Goal: Transaction & Acquisition: Purchase product/service

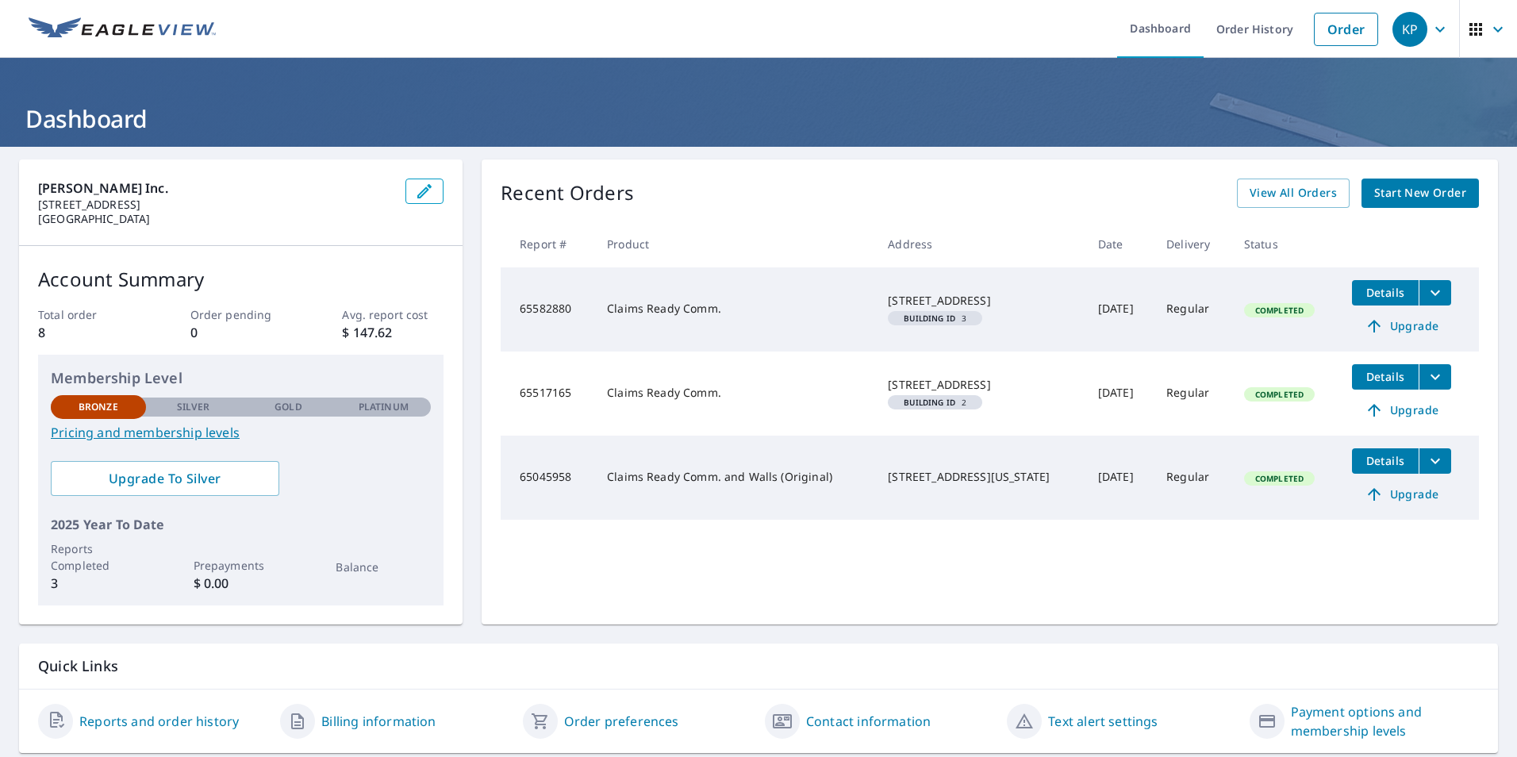
click at [1400, 199] on span "Start New Order" at bounding box center [1420, 193] width 92 height 20
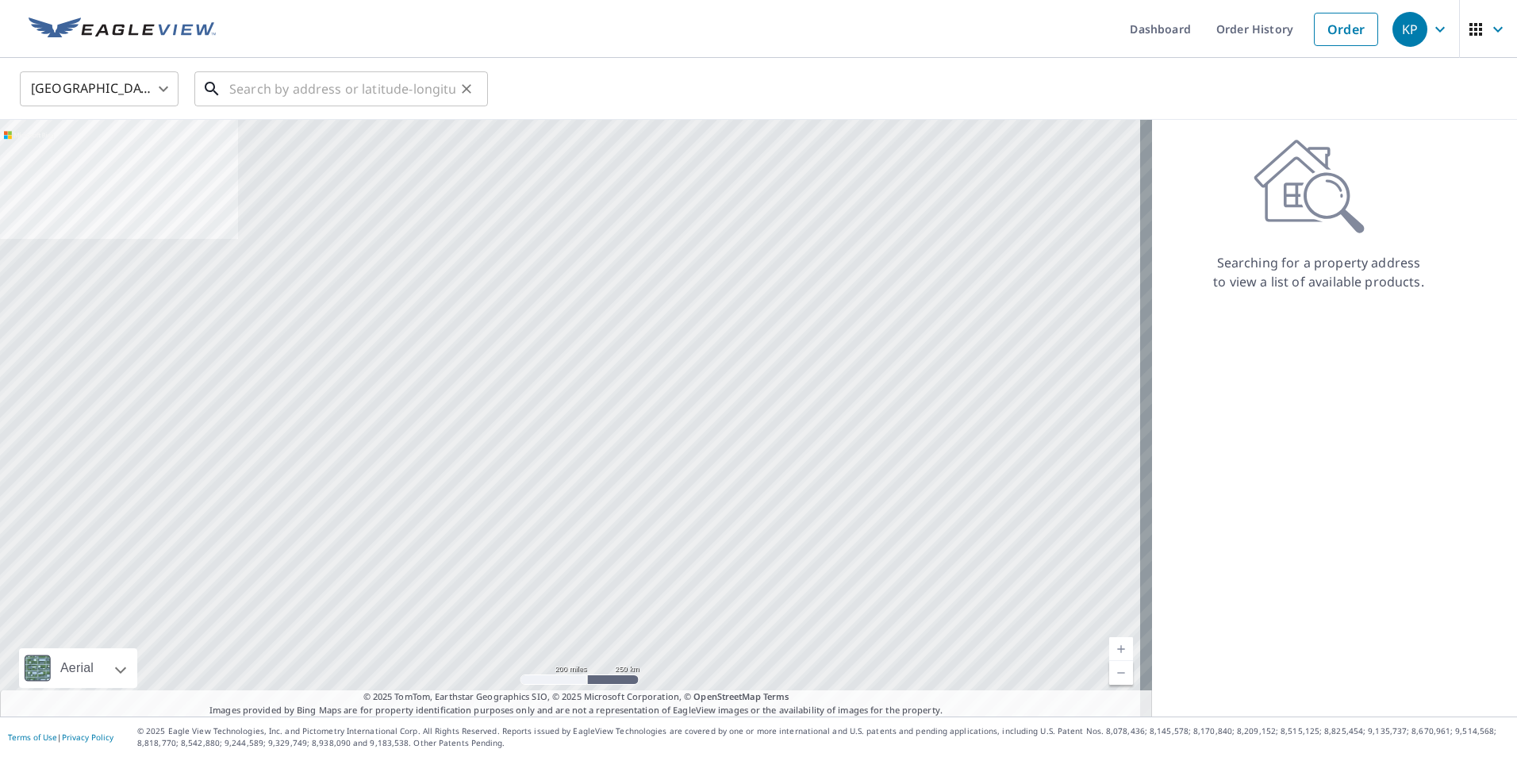
click at [263, 96] on input "text" at bounding box center [342, 89] width 226 height 44
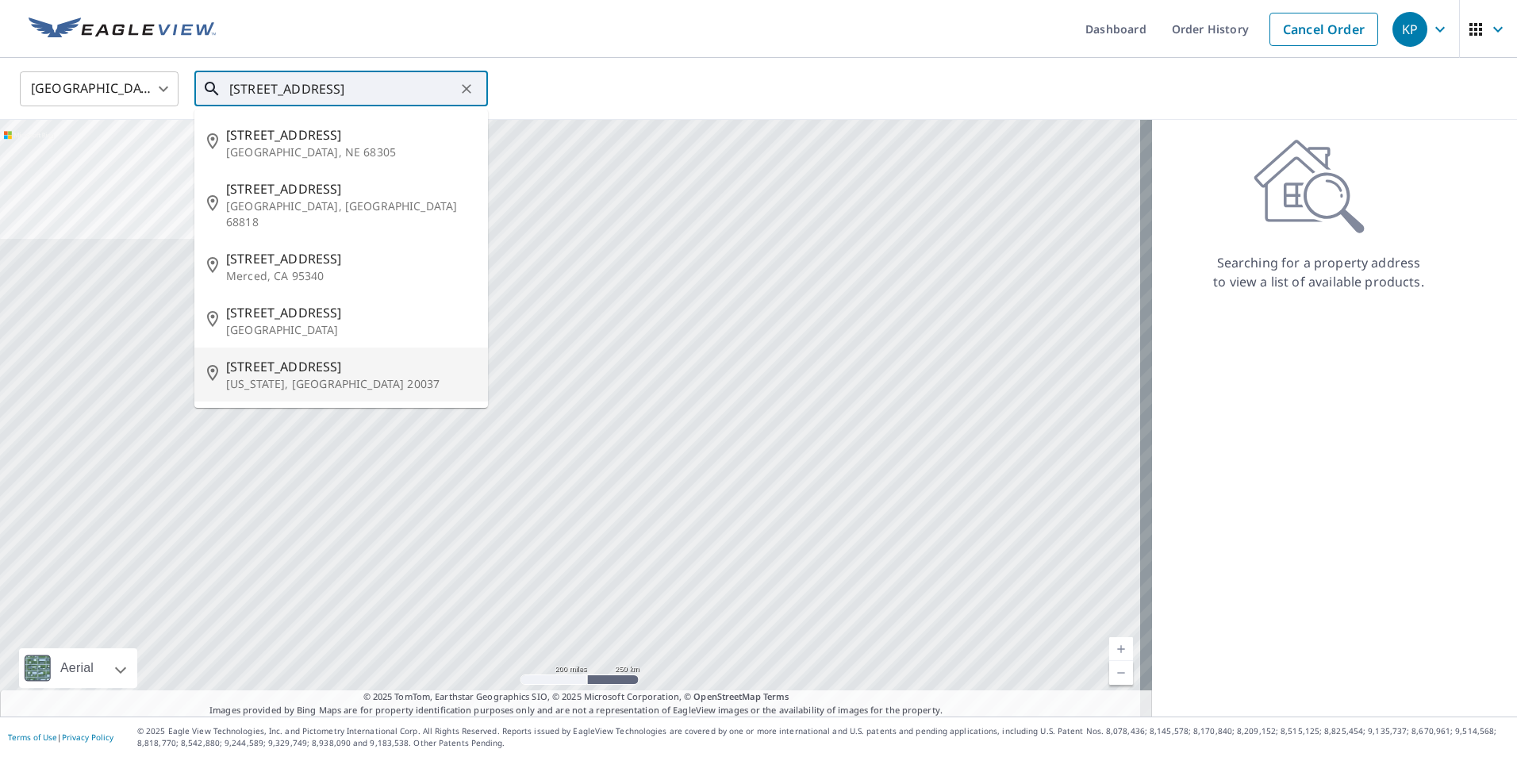
click at [298, 376] on p "[US_STATE], [GEOGRAPHIC_DATA] 20037" at bounding box center [350, 384] width 249 height 16
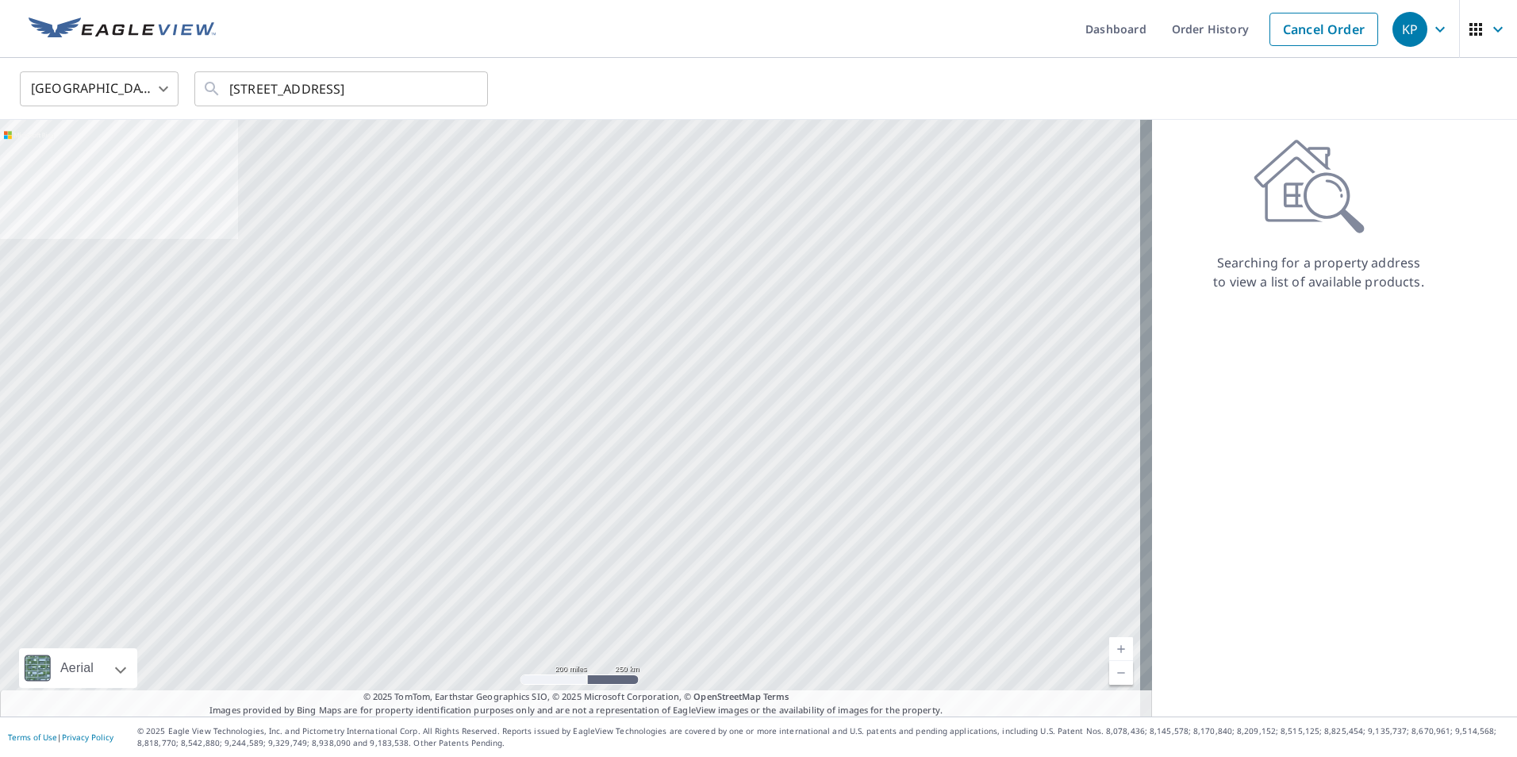
type input "[STREET_ADDRESS][US_STATE]"
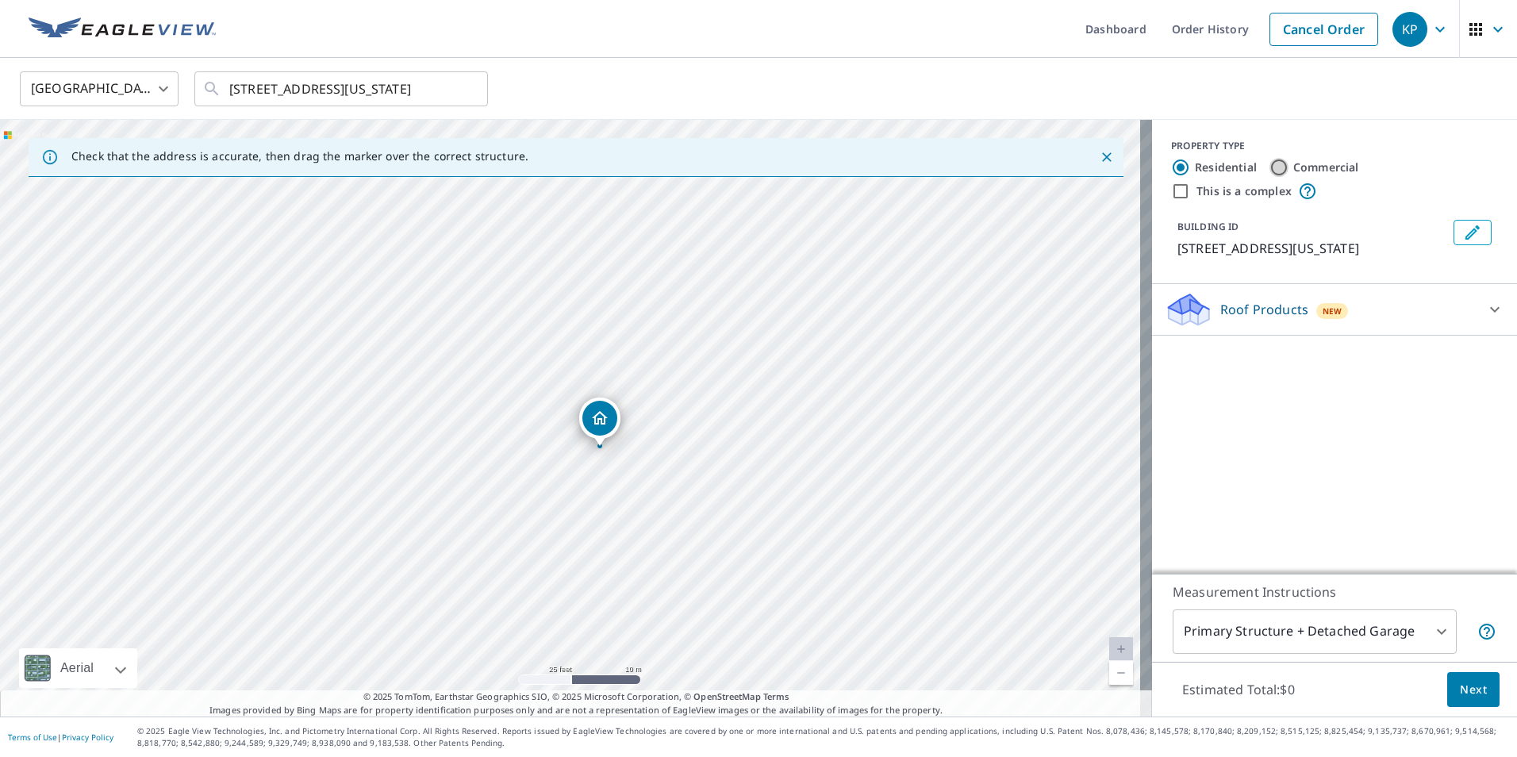
click at [1270, 168] on input "Commercial" at bounding box center [1279, 167] width 19 height 19
radio input "true"
type input "4"
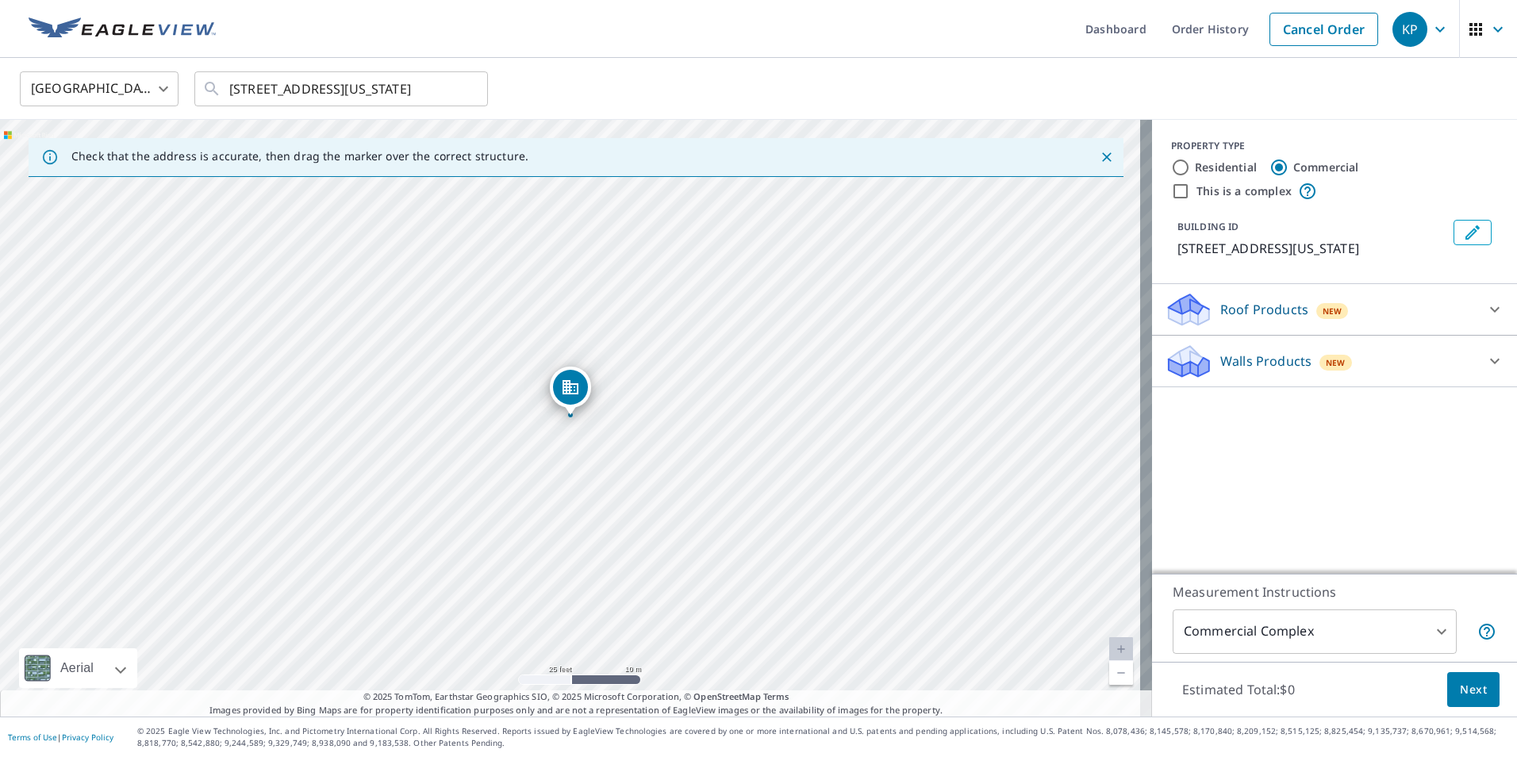
click at [1485, 305] on icon at bounding box center [1494, 309] width 19 height 19
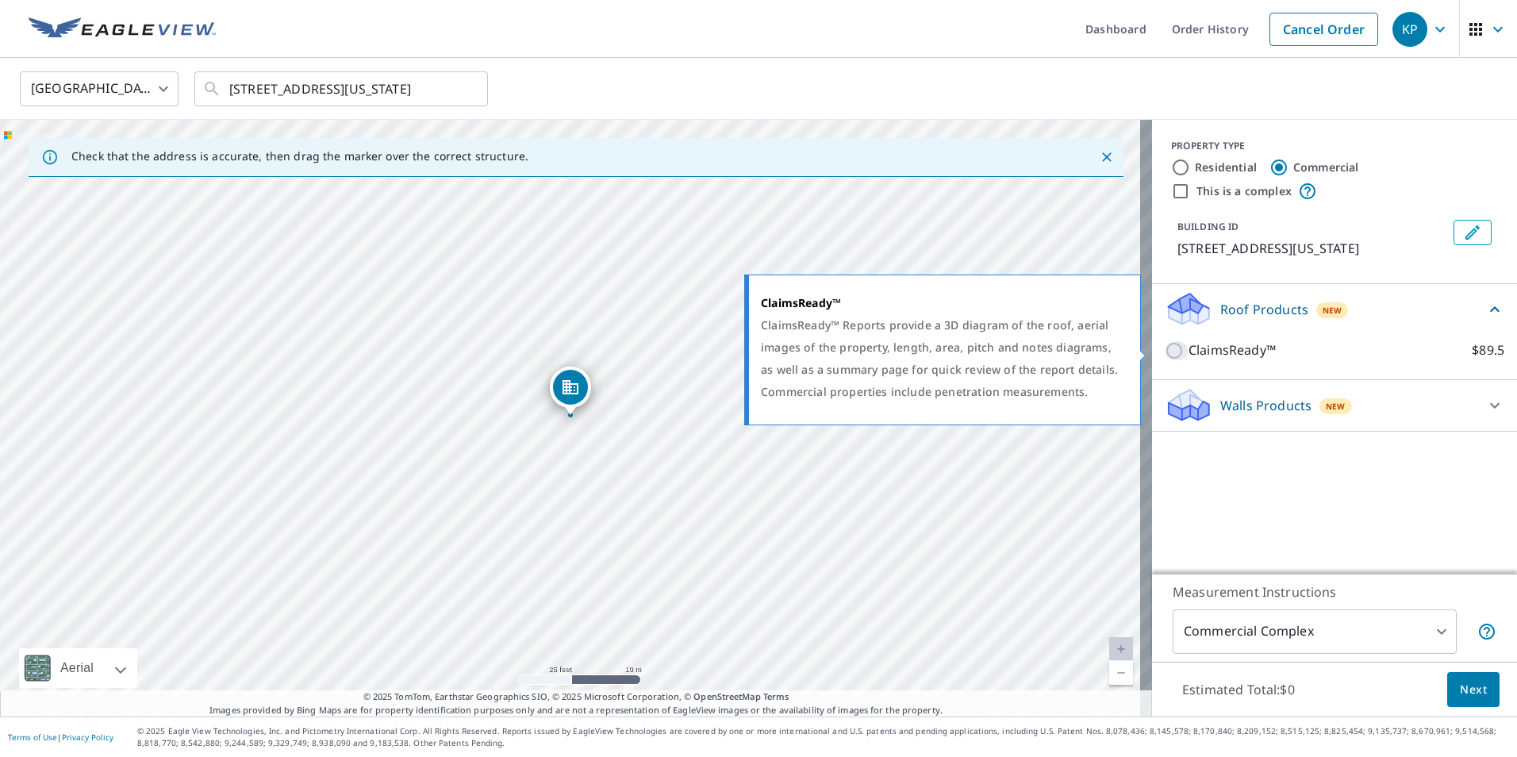
click at [1165, 354] on input "ClaimsReady™ $89.5" at bounding box center [1177, 350] width 24 height 19
checkbox input "true"
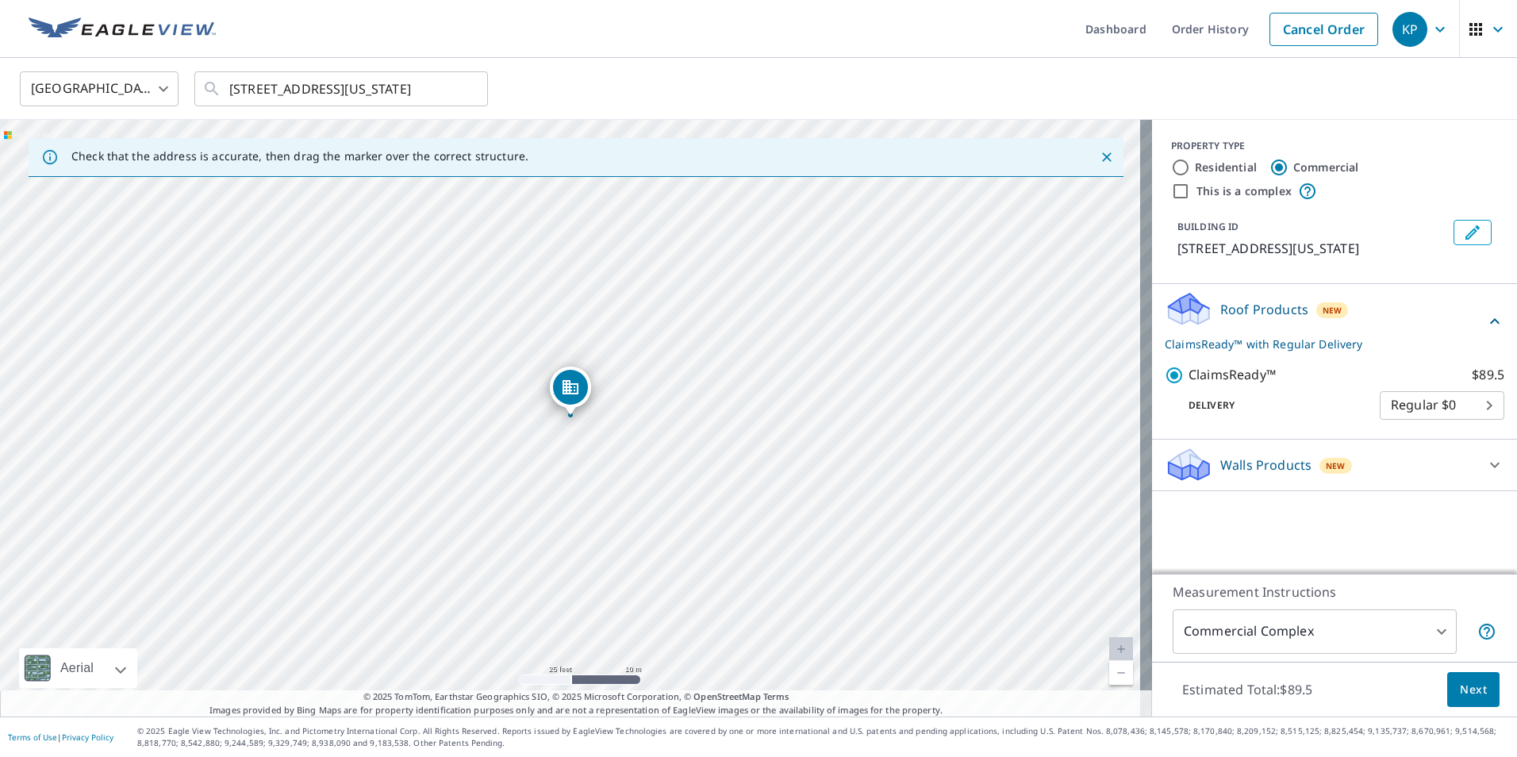
click at [1481, 406] on body "KP KP Dashboard Order History Cancel Order KP [GEOGRAPHIC_DATA] US ​ [STREET_AD…" at bounding box center [758, 378] width 1517 height 757
click at [1481, 406] on li "Regular $0" at bounding box center [1430, 405] width 125 height 29
click at [1481, 406] on body "KP KP Dashboard Order History Cancel Order KP [GEOGRAPHIC_DATA] US ​ [STREET_AD…" at bounding box center [758, 378] width 1517 height 757
click at [1434, 633] on div at bounding box center [758, 378] width 1517 height 757
click at [1430, 633] on body "KP KP Dashboard Order History Cancel Order KP [GEOGRAPHIC_DATA] US ​ [STREET_AD…" at bounding box center [758, 378] width 1517 height 757
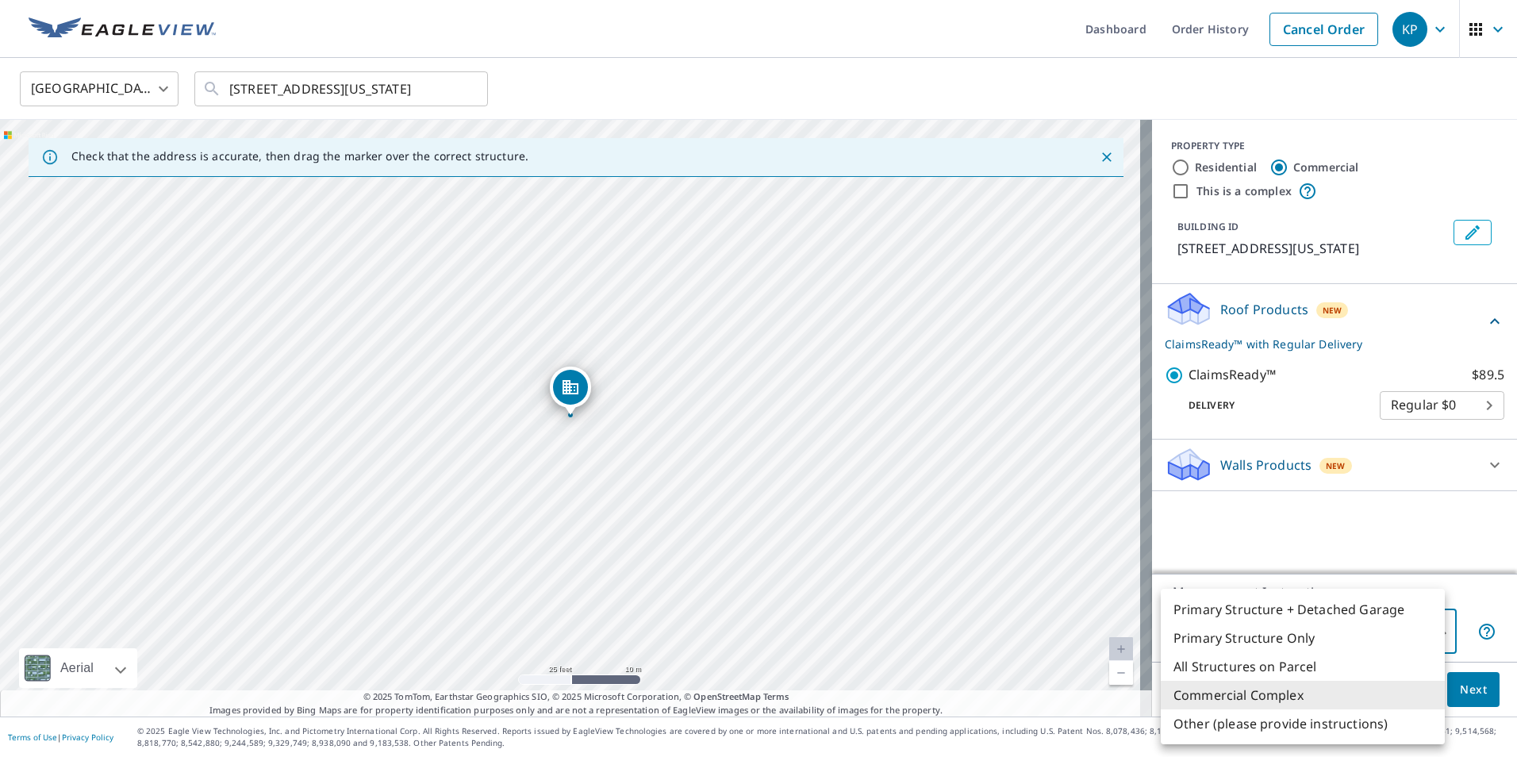
click at [1414, 532] on div at bounding box center [758, 378] width 1517 height 757
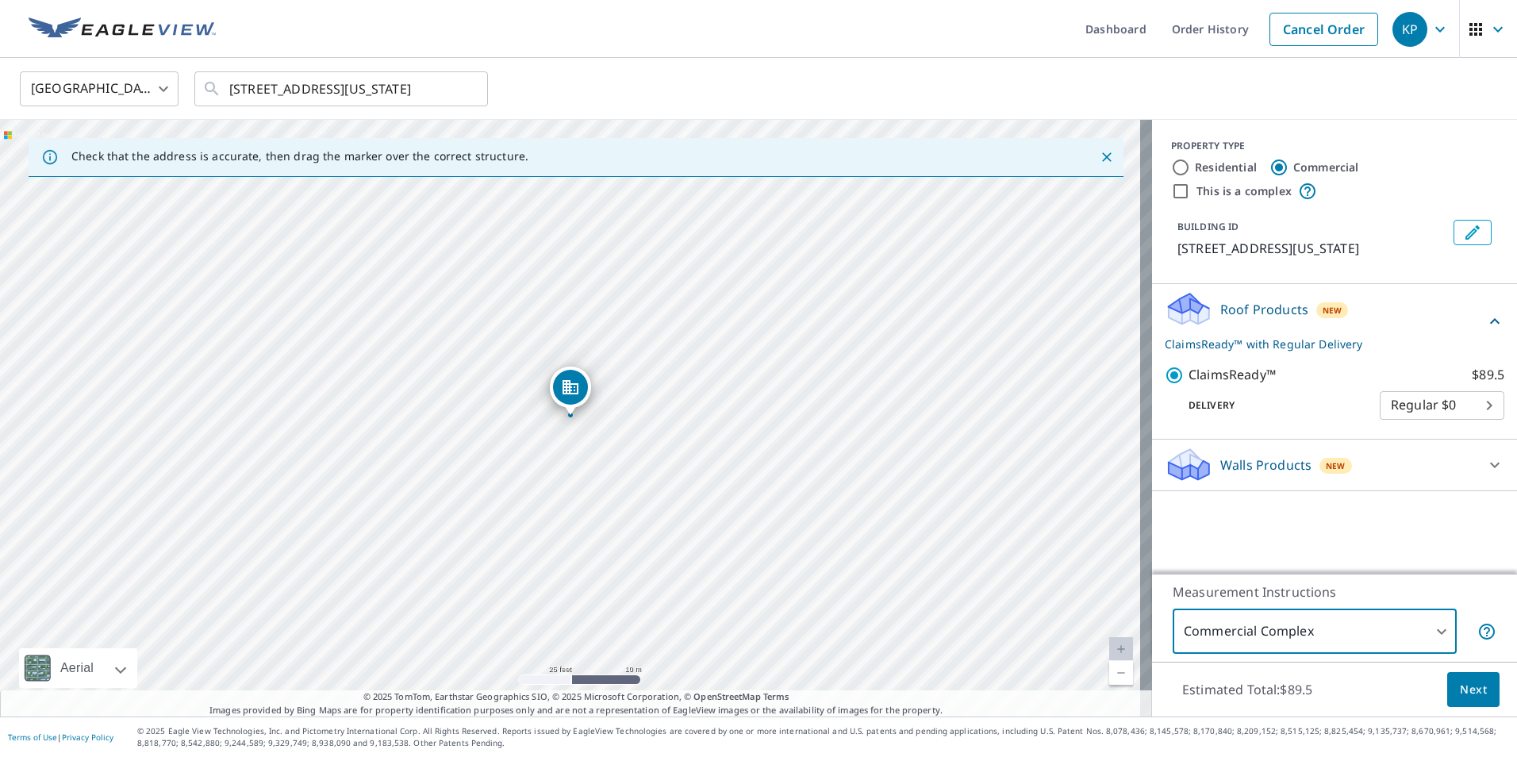
click at [1481, 408] on body "KP KP Dashboard Order History Cancel Order KP [GEOGRAPHIC_DATA] US ​ [STREET_AD…" at bounding box center [758, 378] width 1517 height 757
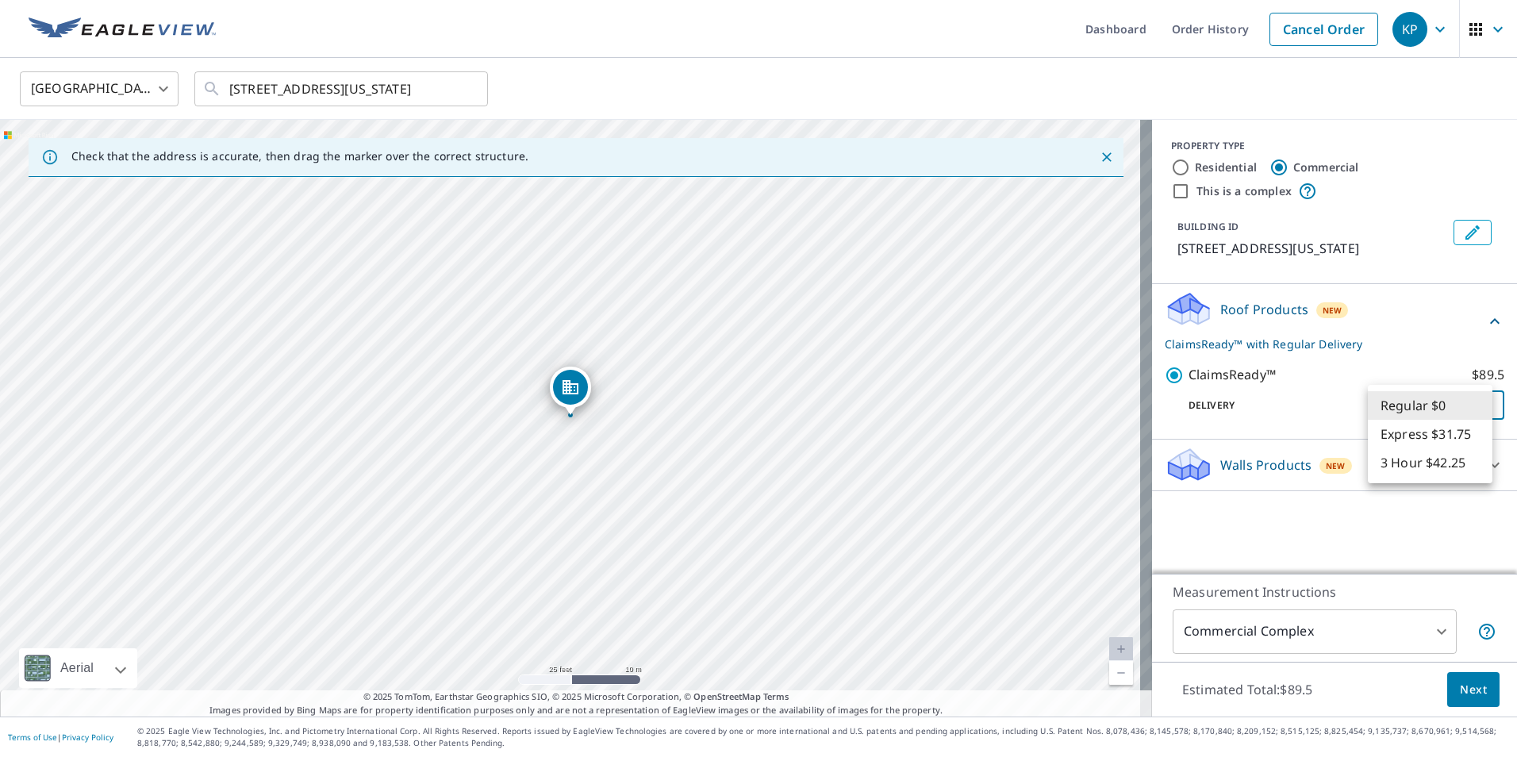
click at [1429, 469] on li "3 Hour $42.25" at bounding box center [1430, 462] width 125 height 29
type input "7"
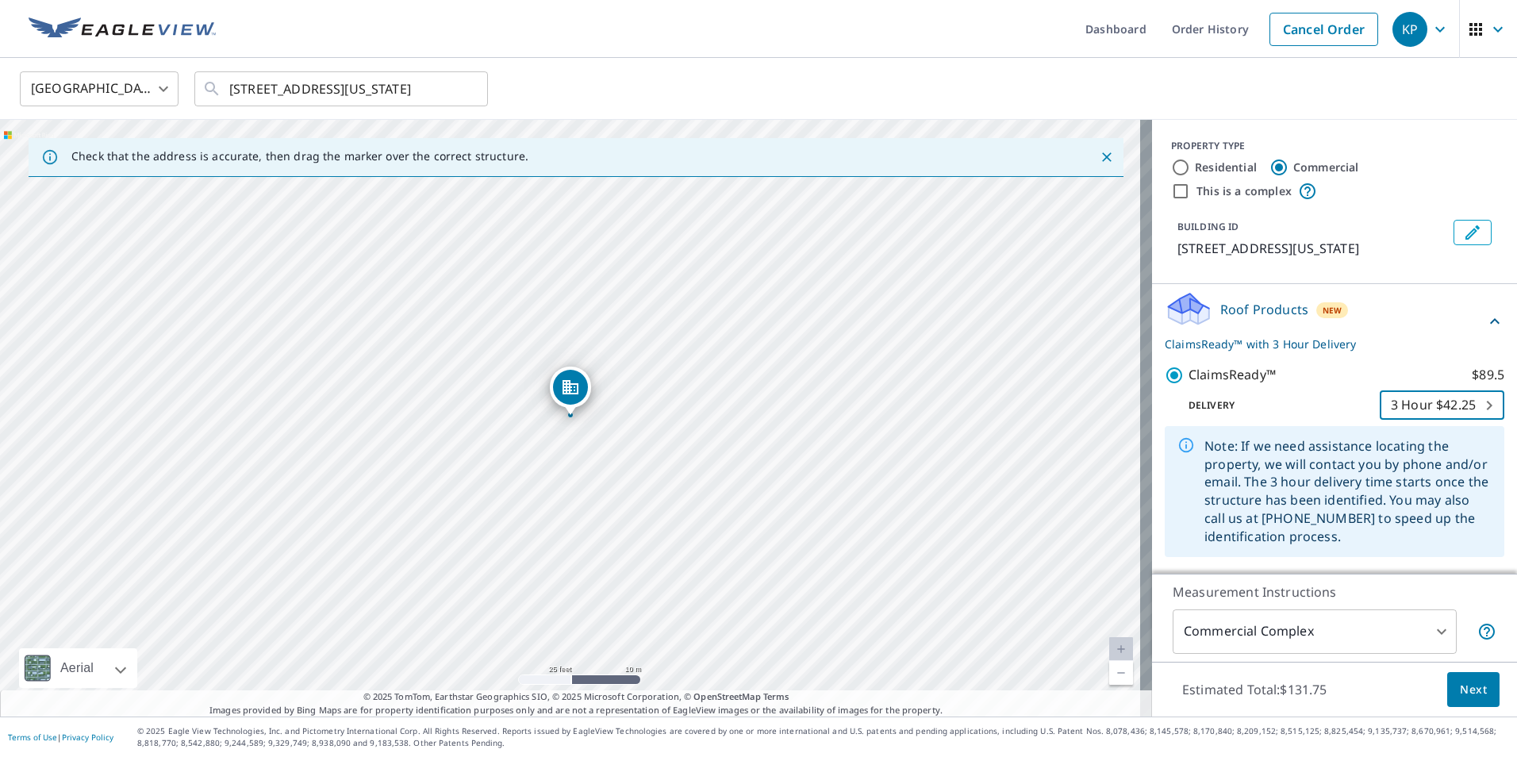
scroll to position [55, 0]
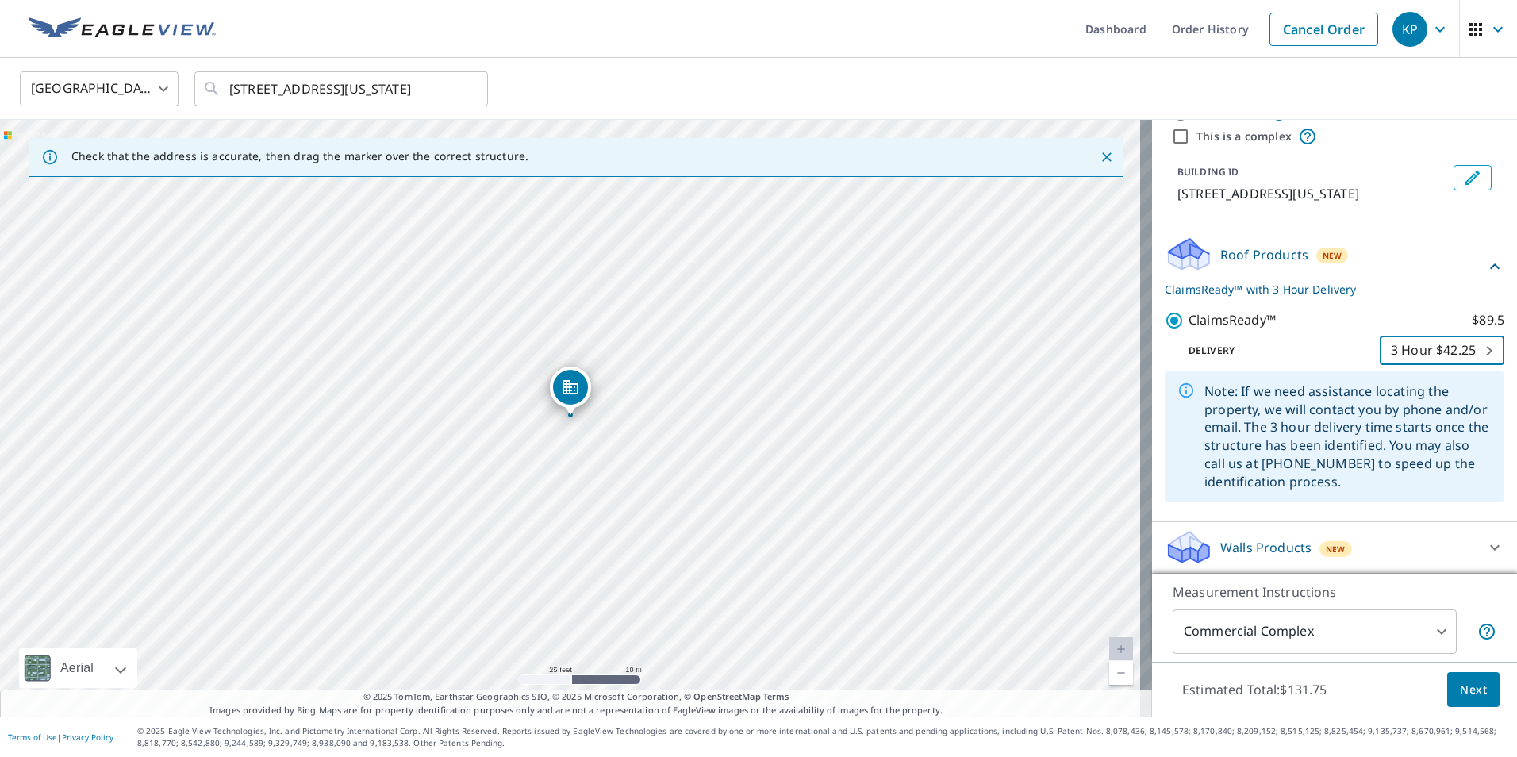
click at [1477, 693] on button "Next" at bounding box center [1473, 690] width 52 height 36
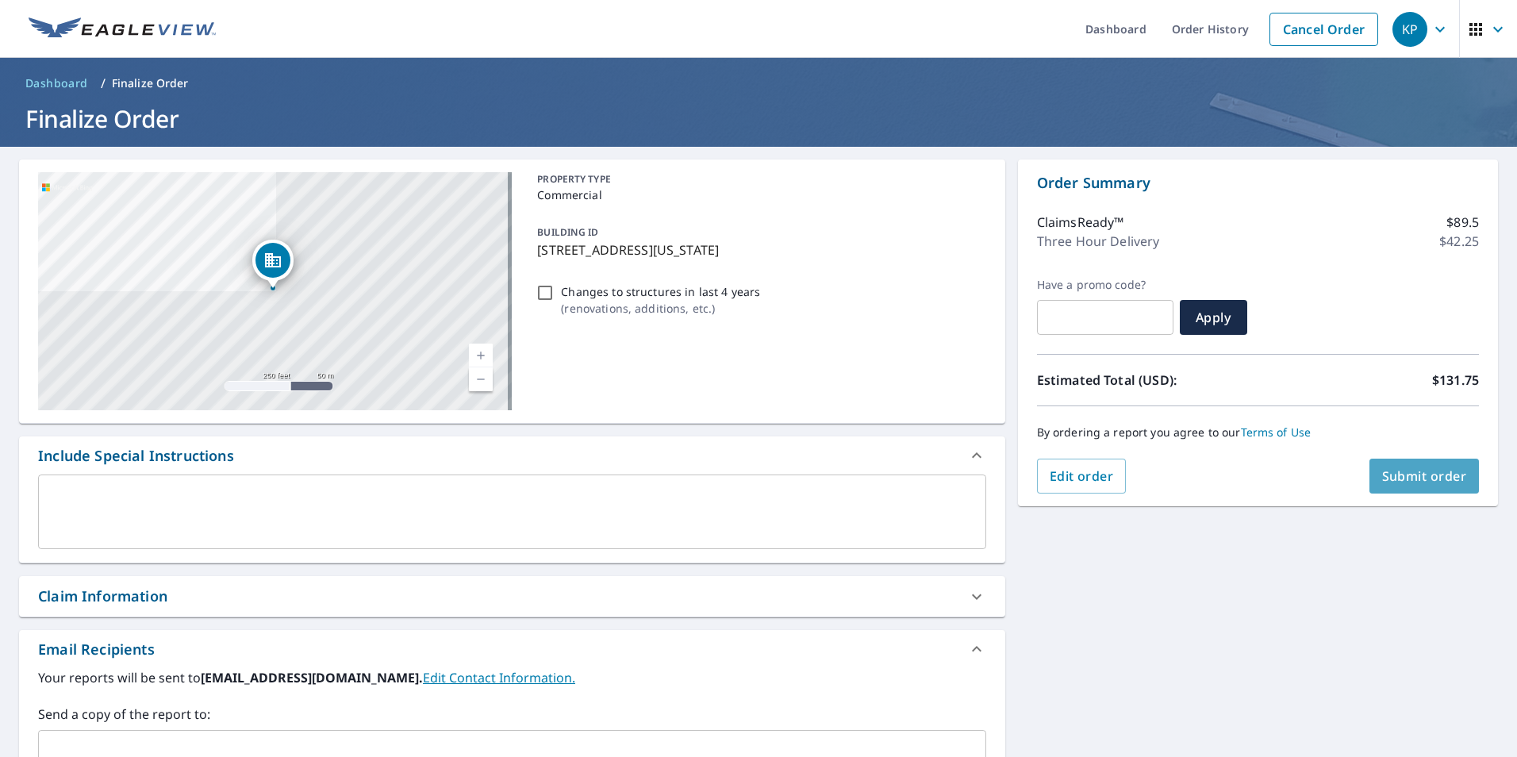
click at [1427, 474] on span "Submit order" at bounding box center [1424, 475] width 85 height 17
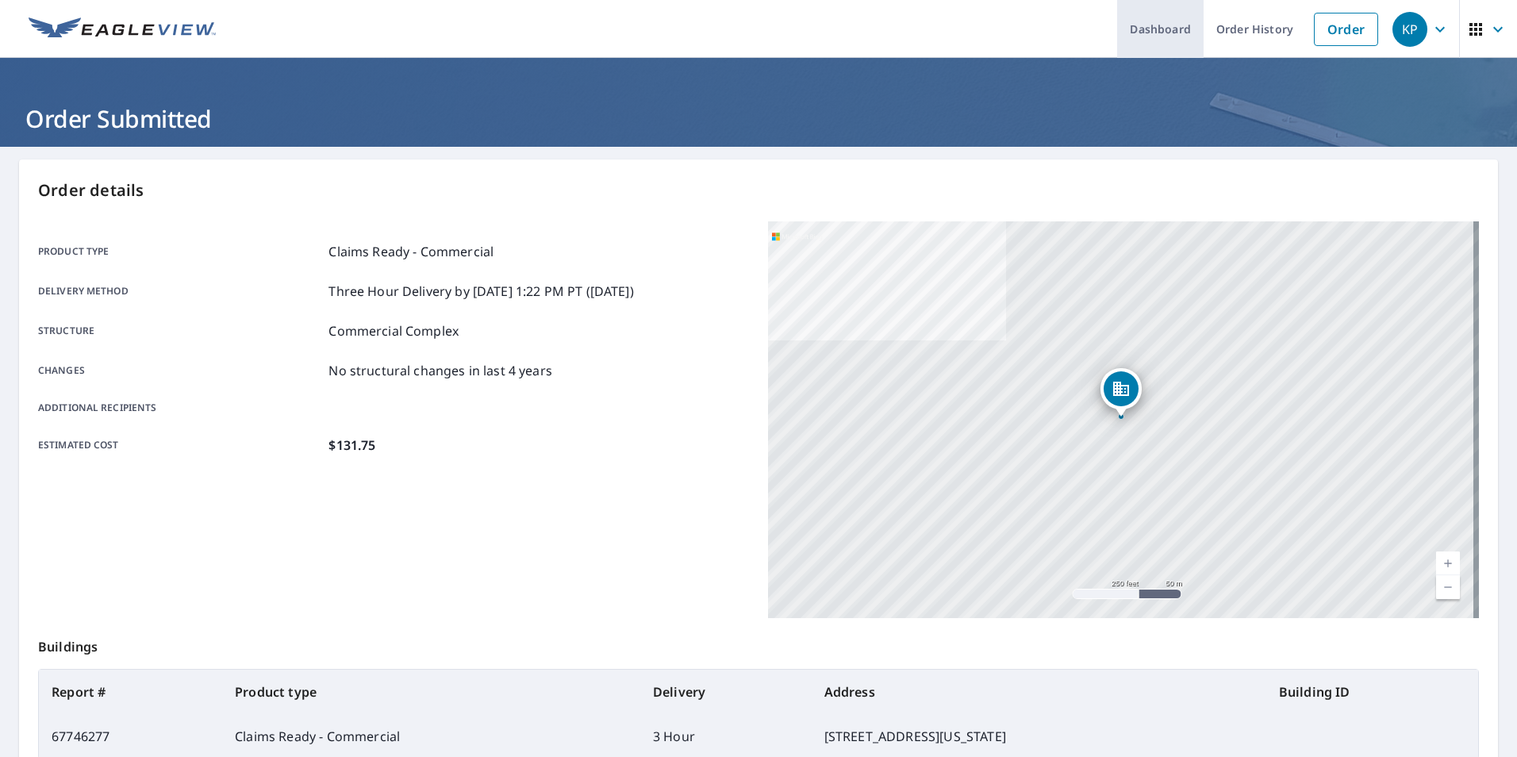
click at [1161, 24] on link "Dashboard" at bounding box center [1160, 29] width 86 height 58
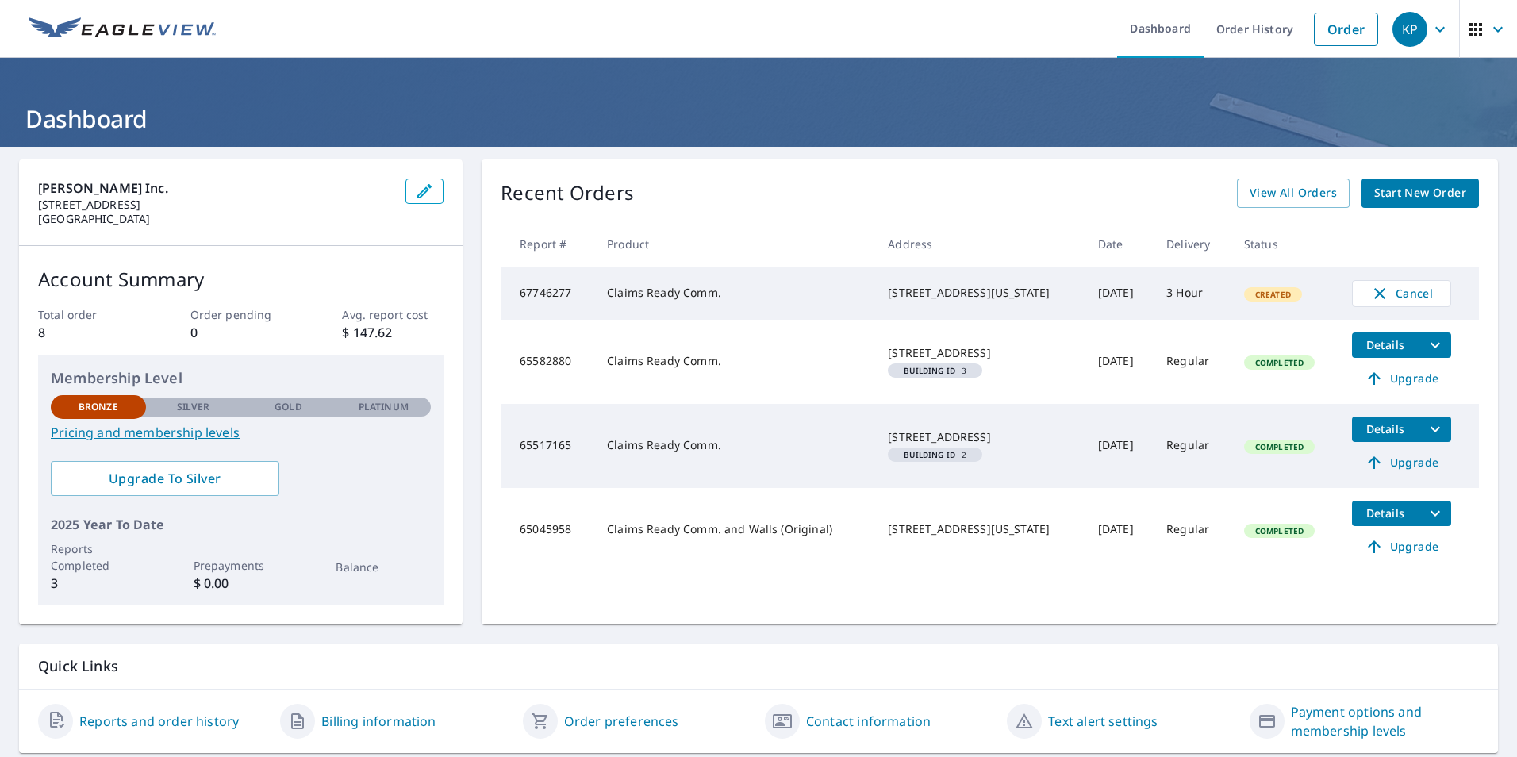
scroll to position [49, 0]
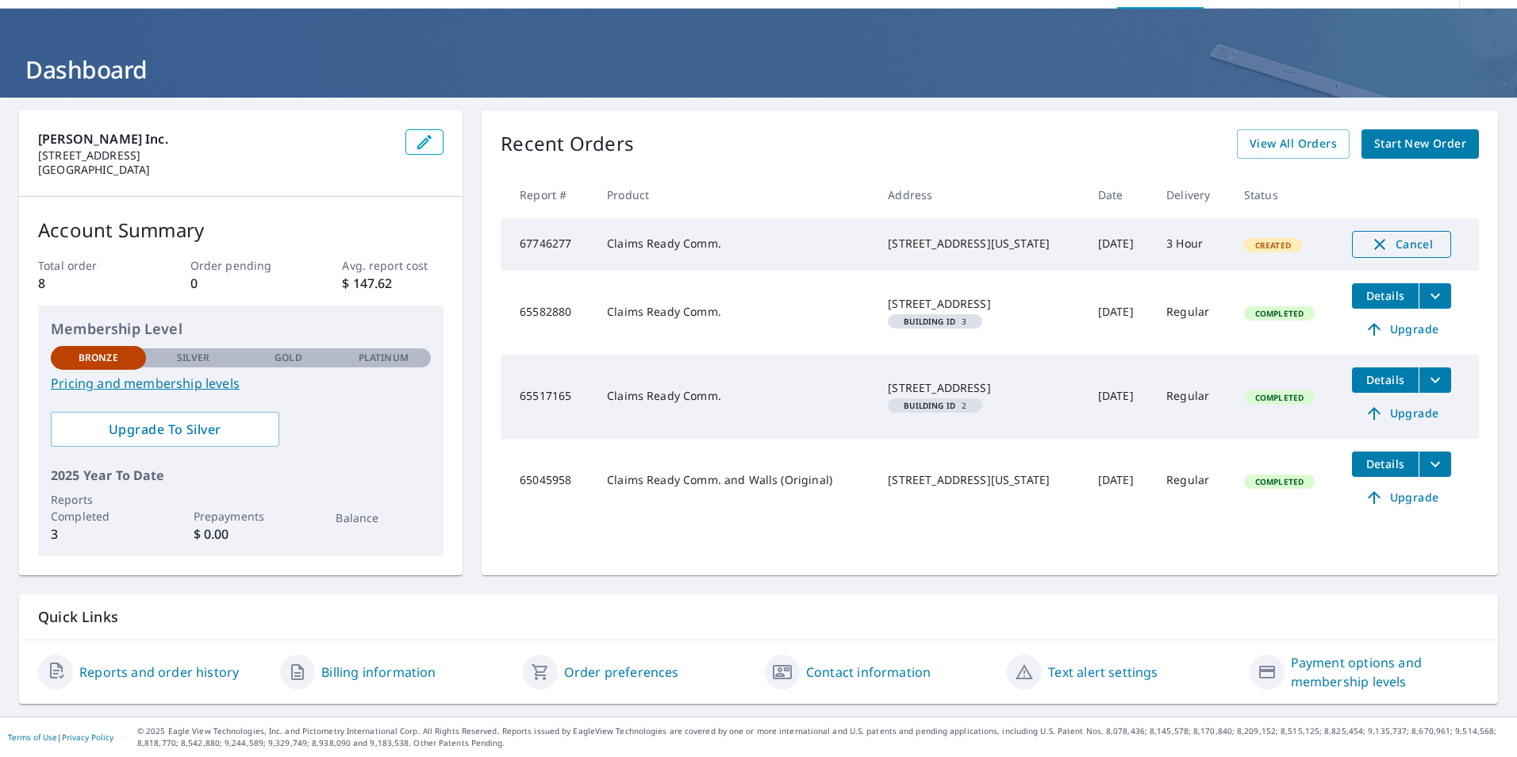
drag, startPoint x: 1384, startPoint y: 237, endPoint x: 1391, endPoint y: 247, distance: 11.9
click at [1391, 247] on span "Cancel" at bounding box center [1402, 244] width 66 height 19
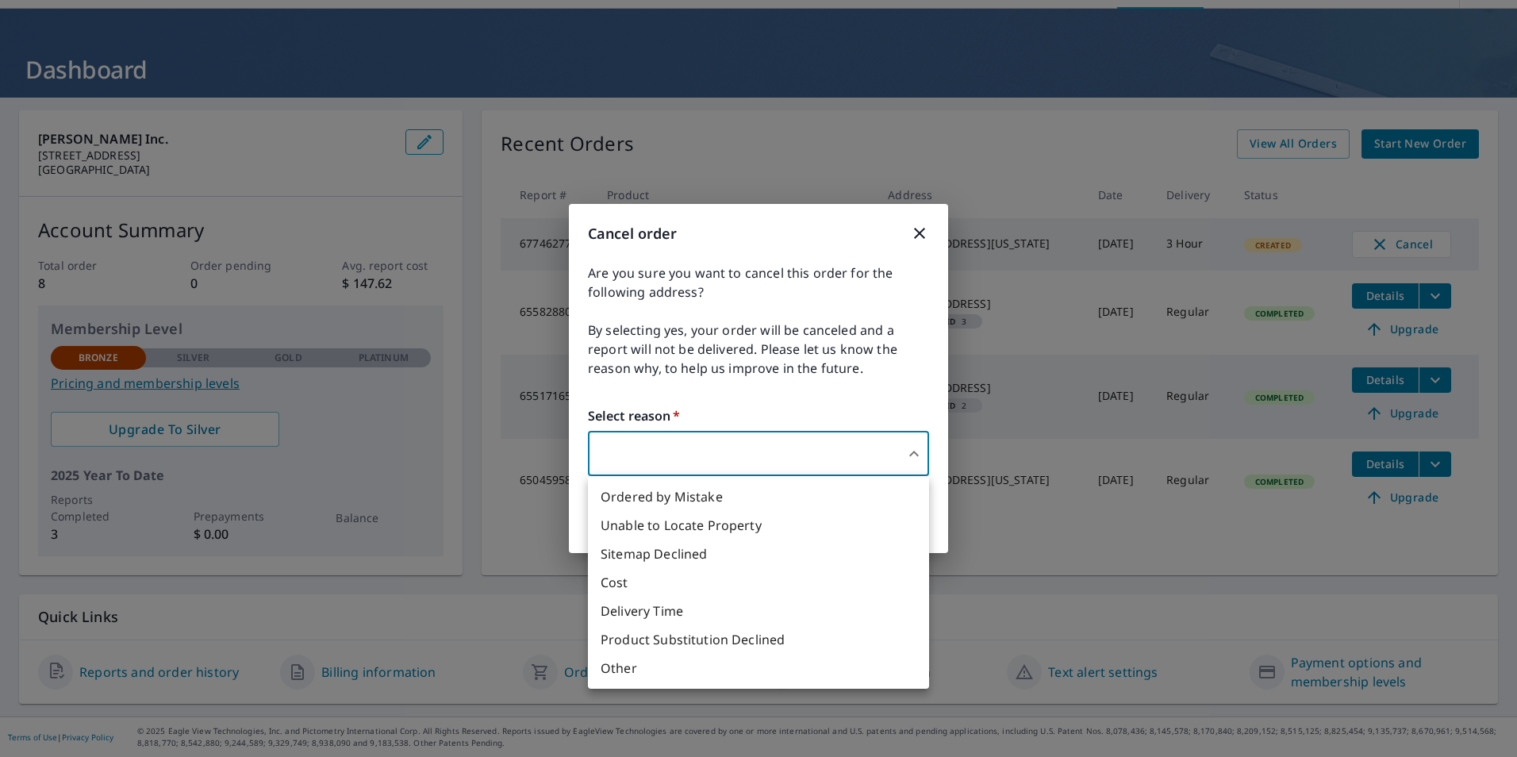
click at [638, 443] on body "KP KP Dashboard Order History Order KP Dashboard [PERSON_NAME] Inc. [STREET_ADD…" at bounding box center [758, 378] width 1517 height 757
click at [659, 559] on li "Sitemap Declined" at bounding box center [758, 554] width 341 height 29
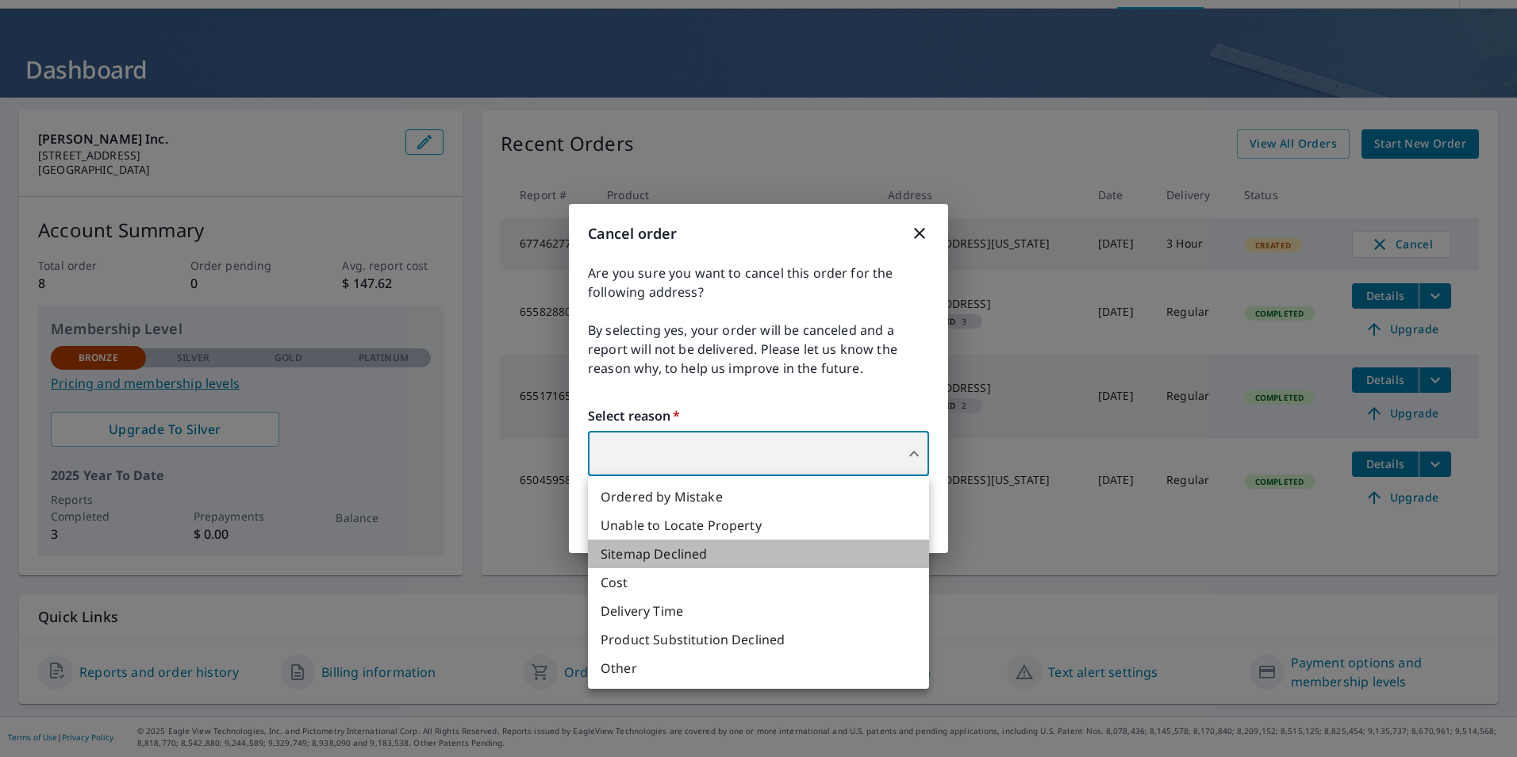
type input "32"
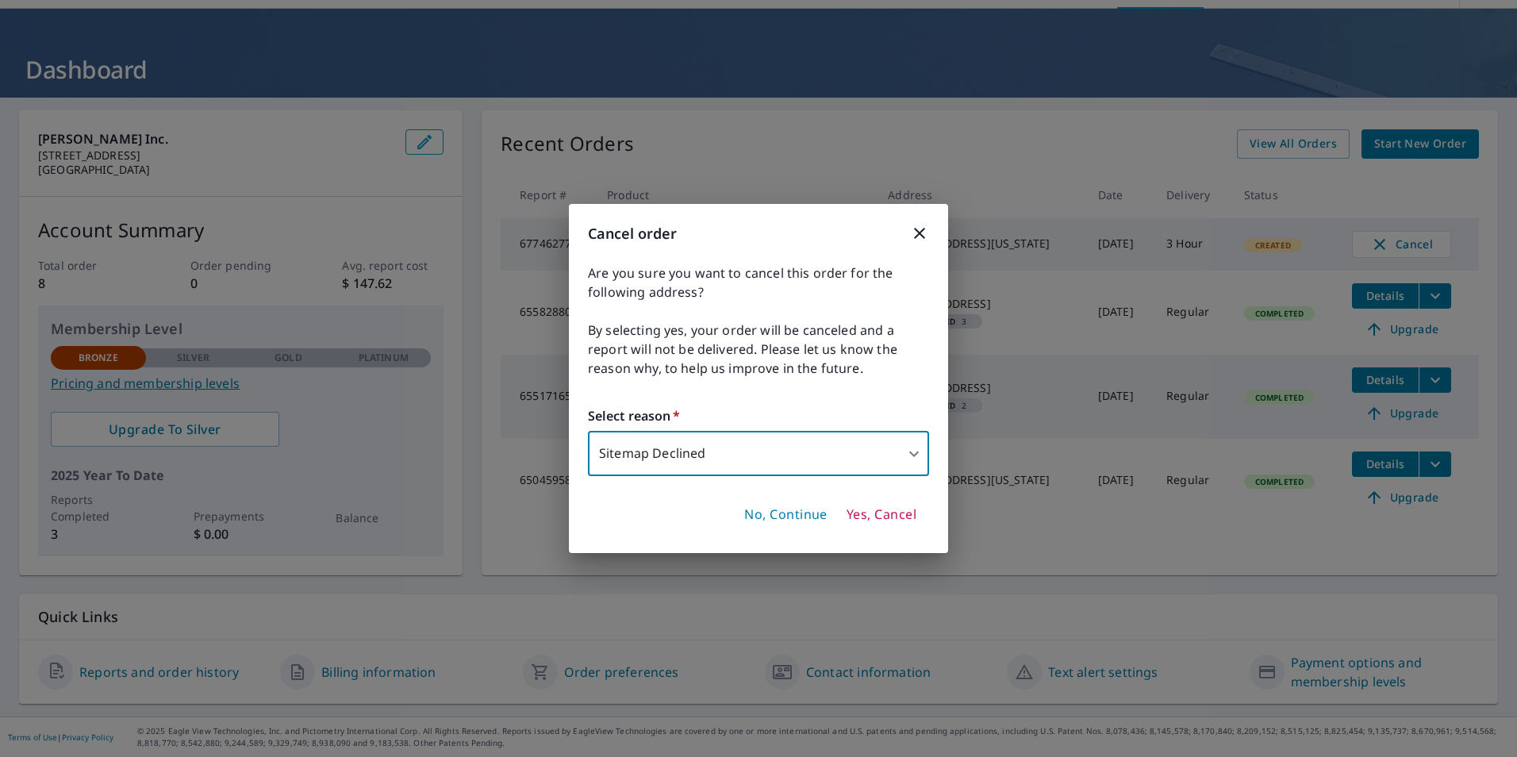
click at [874, 514] on span "Yes, Cancel" at bounding box center [882, 514] width 70 height 17
